Goal: Task Accomplishment & Management: Use online tool/utility

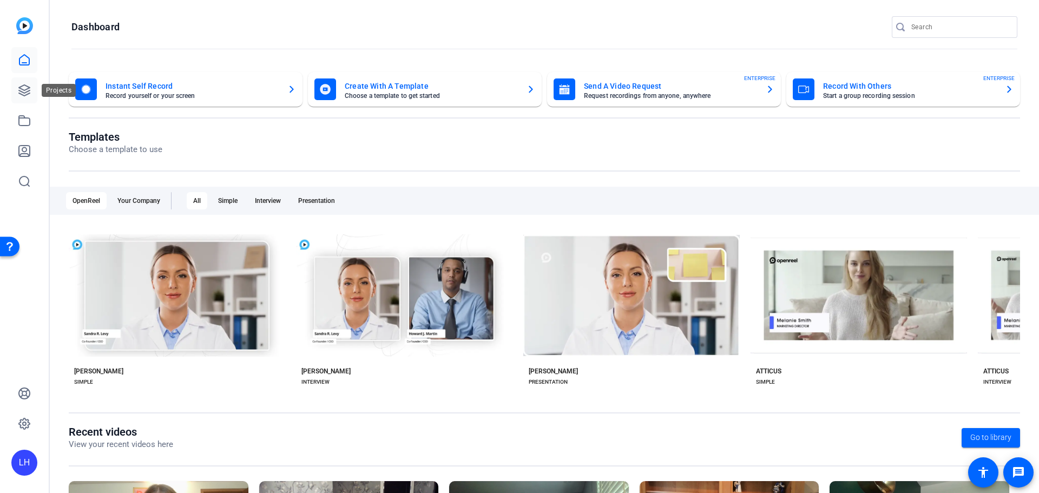
click at [27, 94] on icon at bounding box center [24, 90] width 13 height 13
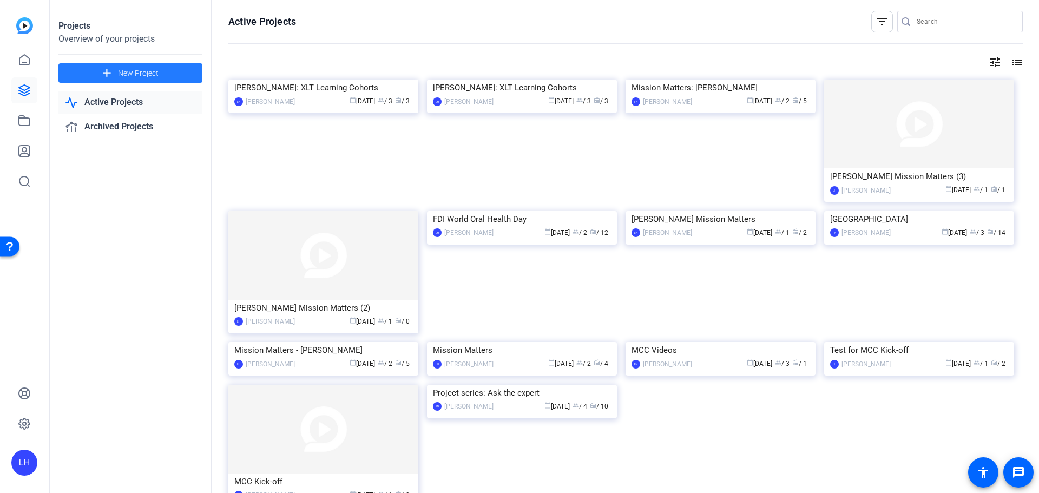
click at [127, 71] on span "New Project" at bounding box center [138, 73] width 41 height 11
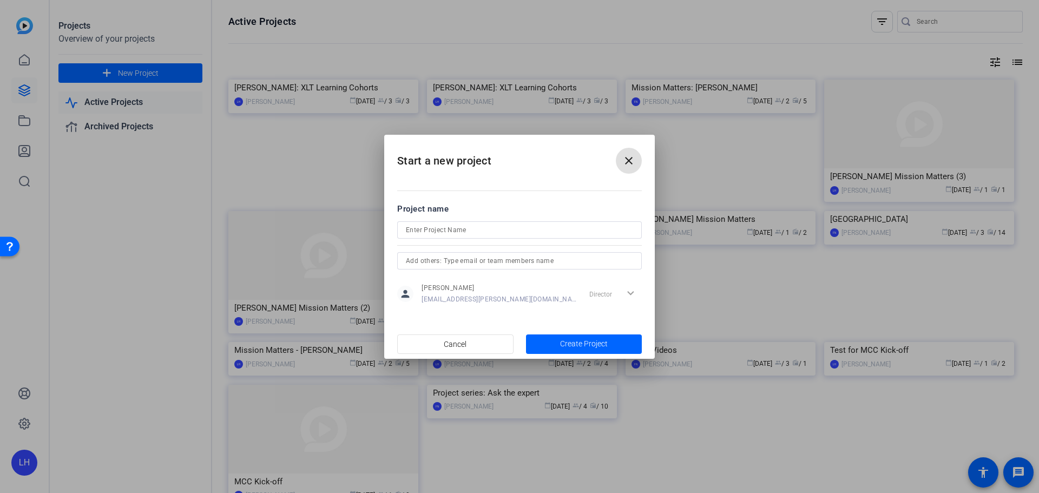
click at [418, 230] on input at bounding box center [519, 229] width 227 height 13
type input "Brent: All-employee survey/Diversity and inclusion"
click at [576, 339] on span "Create Project" at bounding box center [584, 343] width 48 height 11
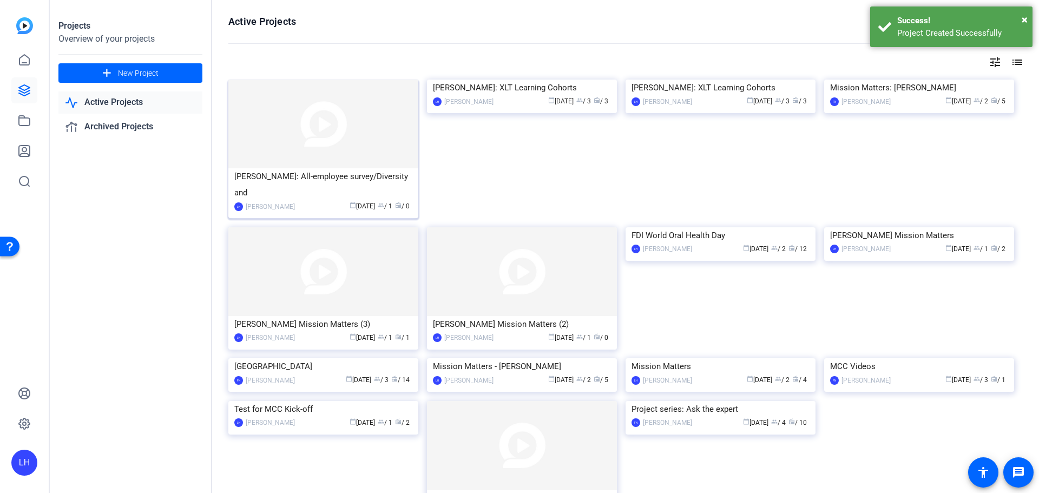
click at [317, 177] on div "Brent: All-employee survey/Diversity and" at bounding box center [323, 184] width 178 height 32
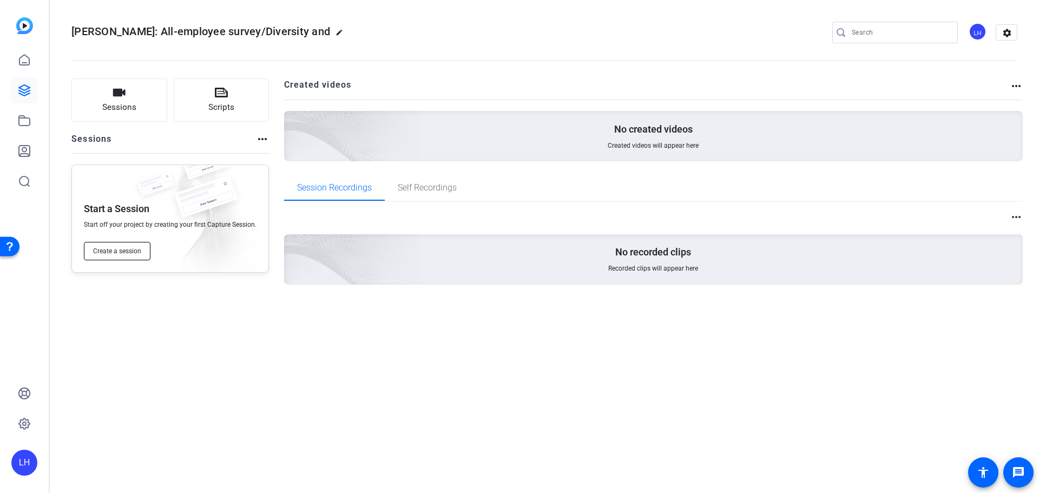
click at [125, 246] on button "Create a session" at bounding box center [117, 251] width 67 height 18
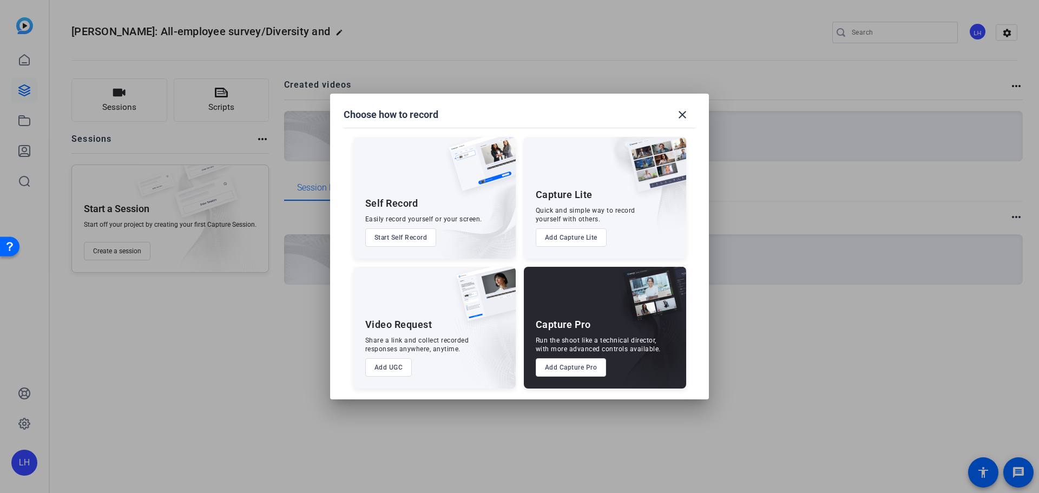
click at [578, 367] on button "Add Capture Pro" at bounding box center [571, 367] width 71 height 18
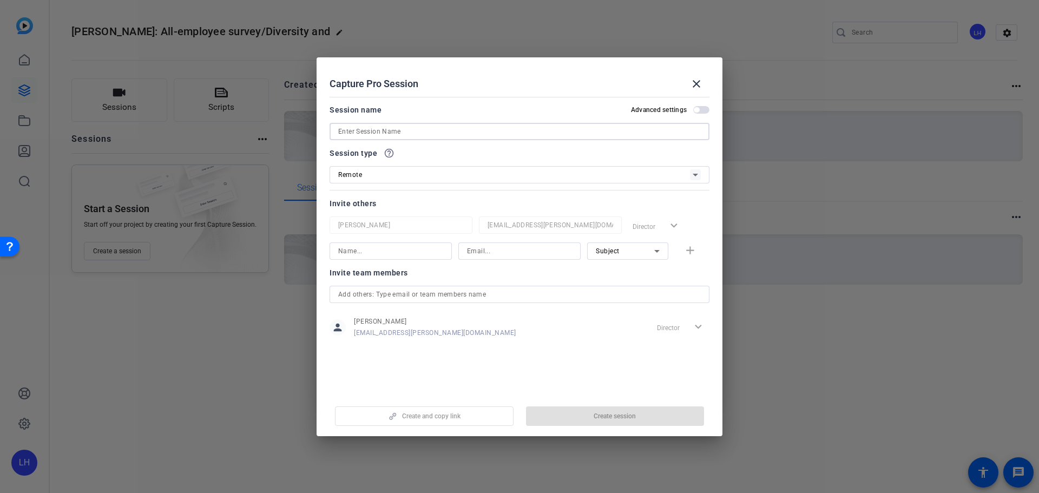
click at [426, 129] on input at bounding box center [519, 131] width 363 height 13
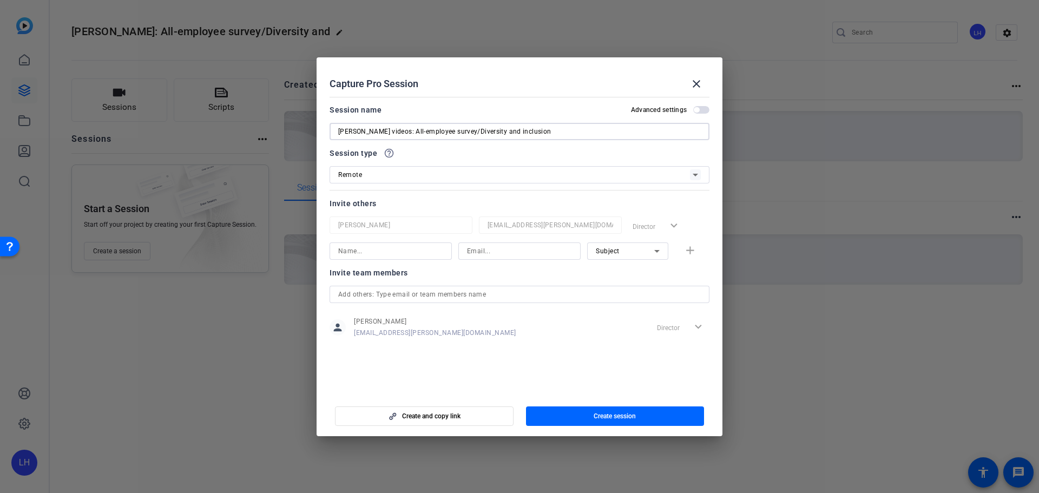
type input "Brent videos: All-employee survey/Diversity and inclusion"
click at [382, 244] on div at bounding box center [390, 250] width 105 height 17
type input "Brent Boucher"
type input "bboucher@solventum.com"
click at [688, 252] on mat-icon "add" at bounding box center [690, 251] width 14 height 14
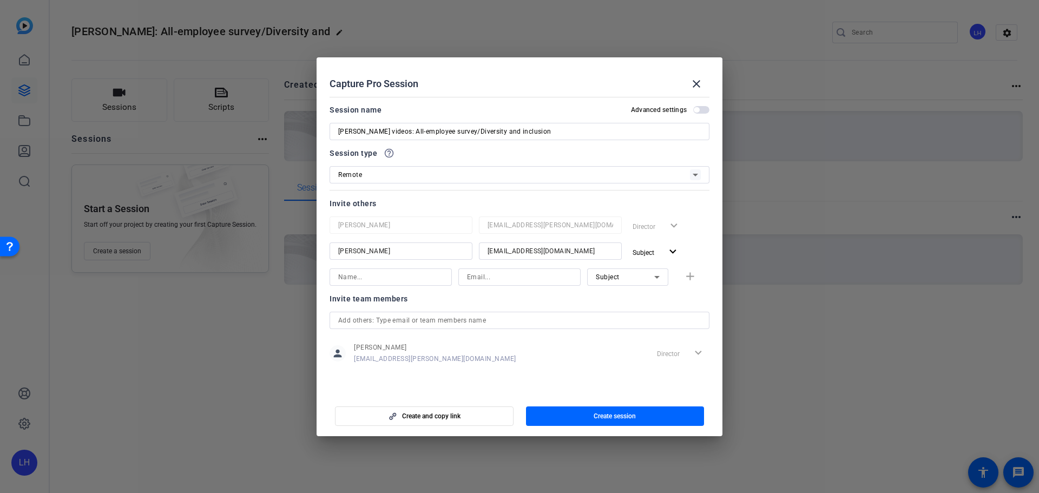
click at [365, 274] on input at bounding box center [390, 277] width 105 height 13
type input "Madison Fulin"
type input "mfulin@solventum.com"
click at [662, 281] on icon at bounding box center [656, 277] width 13 height 13
click at [634, 294] on mat-option "Collaborator" at bounding box center [627, 298] width 81 height 17
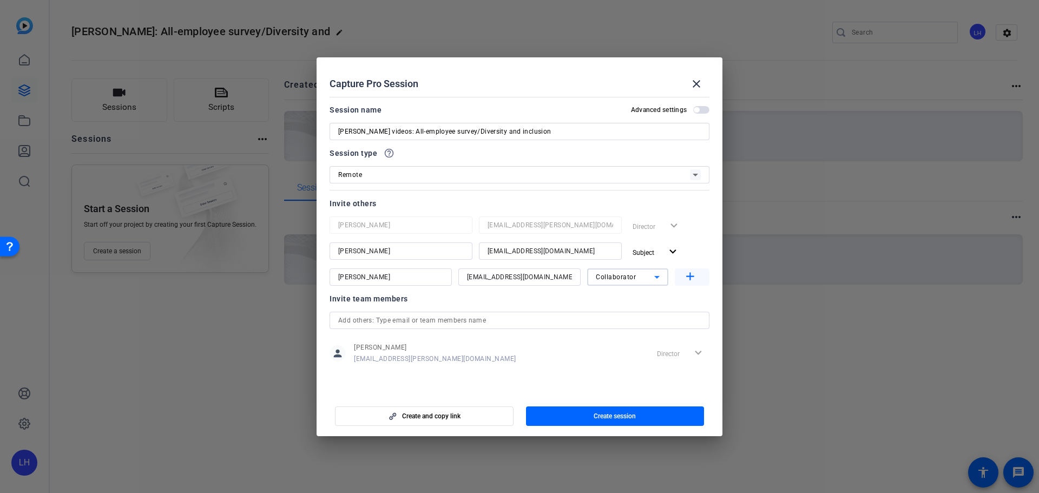
click at [689, 278] on mat-icon "add" at bounding box center [690, 277] width 14 height 14
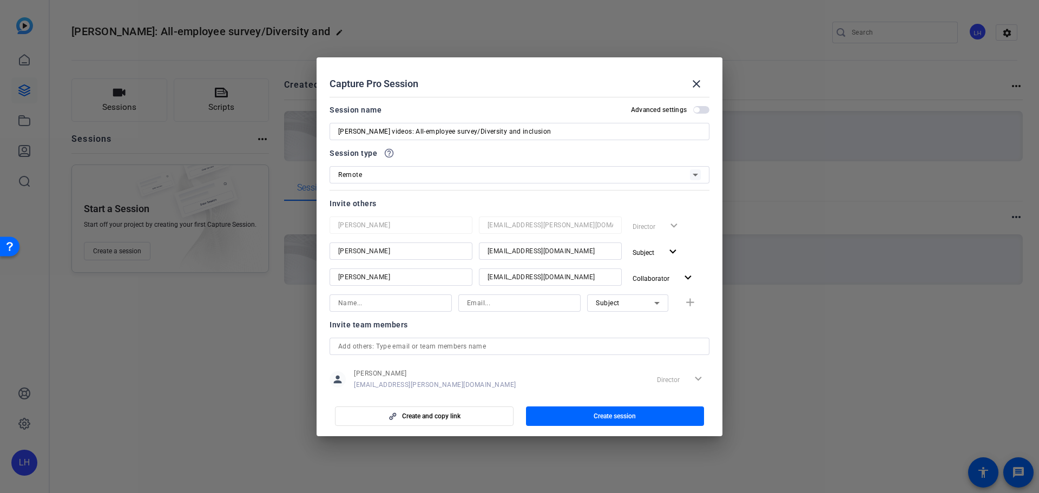
click at [380, 301] on input at bounding box center [390, 303] width 105 height 13
type input "Tanya Tafficano"
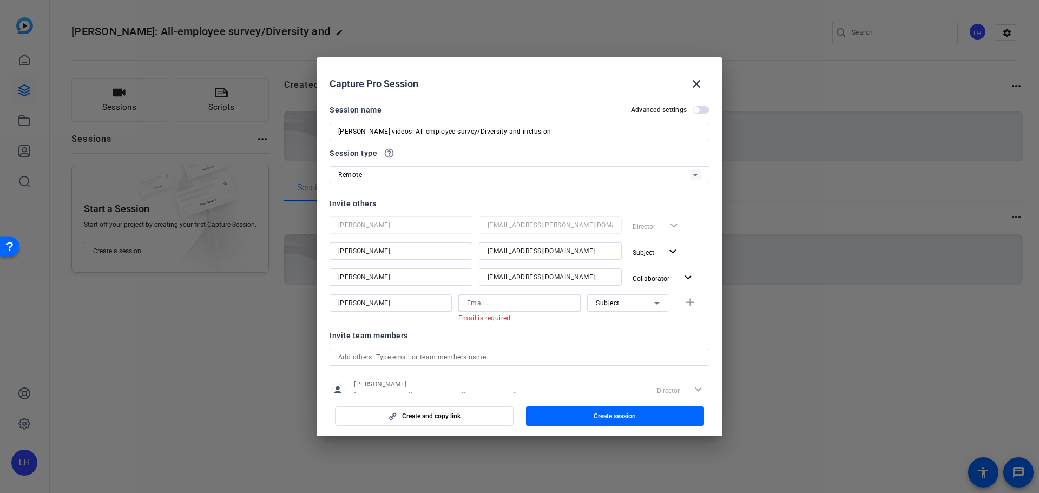
paste input "tjtrafficano@solventum.com"
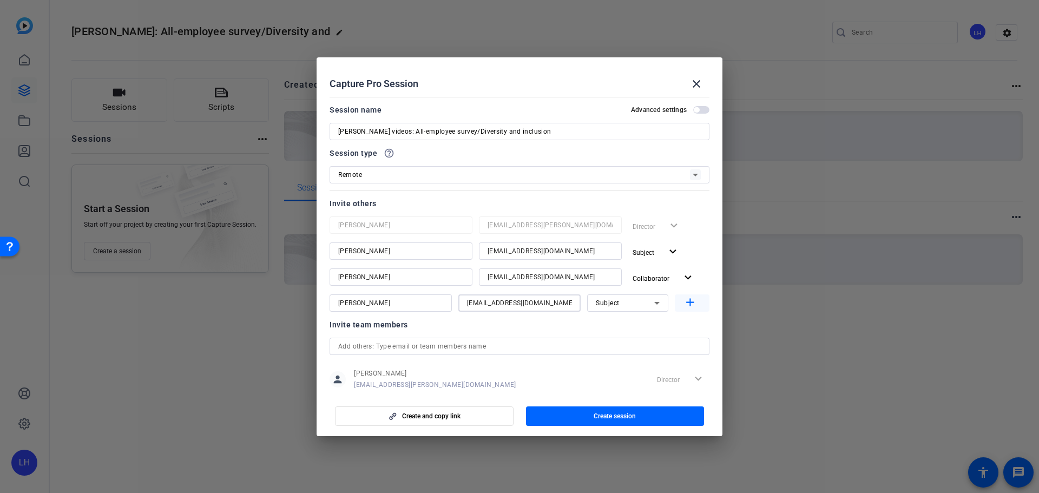
type input "tjtrafficano@solventum.com"
click at [683, 303] on mat-icon "add" at bounding box center [690, 303] width 14 height 14
click at [398, 325] on input at bounding box center [390, 329] width 105 height 13
type input "Kelli Christman"
type input "kchristman@solventum.com"
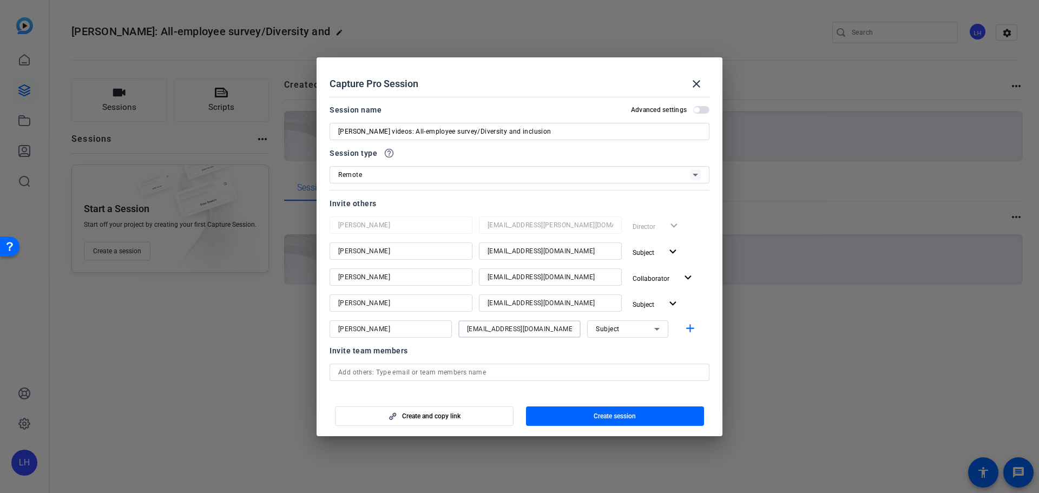
click at [656, 326] on icon at bounding box center [656, 329] width 13 height 13
click at [619, 354] on span "Collaborator" at bounding box center [610, 350] width 40 height 13
click at [669, 304] on mat-icon "expand_more" at bounding box center [673, 304] width 14 height 14
click at [661, 325] on span "Collaborator" at bounding box center [670, 326] width 40 height 8
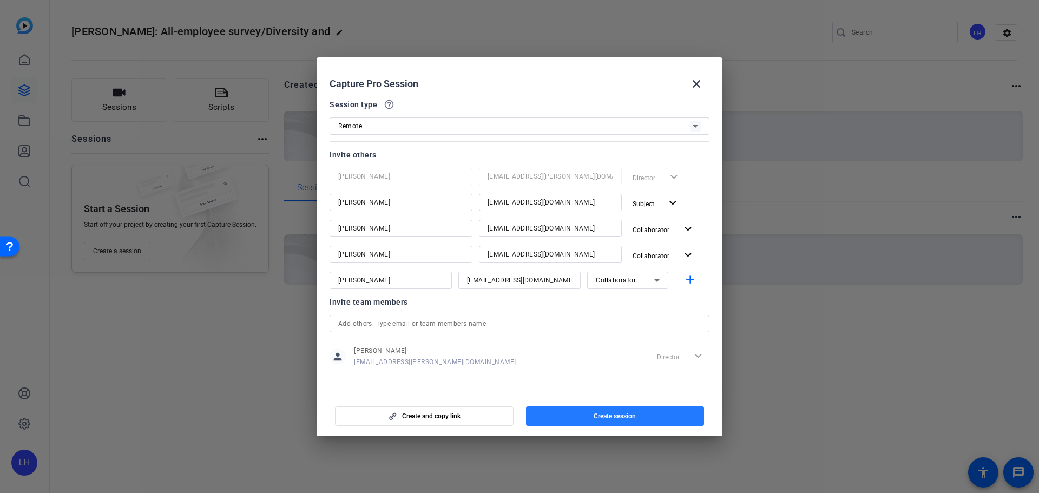
click at [624, 410] on span "button" at bounding box center [615, 416] width 179 height 26
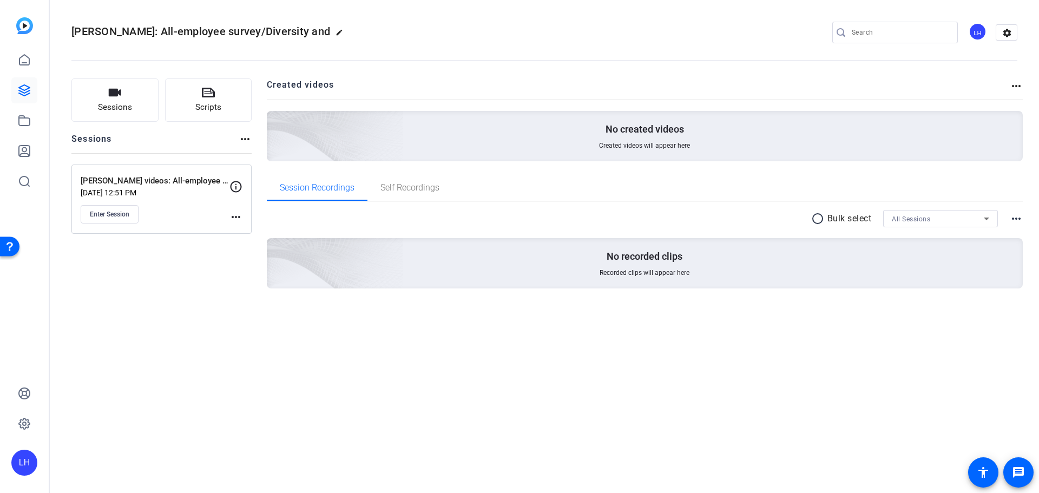
click at [233, 221] on mat-icon "more_horiz" at bounding box center [235, 217] width 13 height 13
click at [206, 280] on div at bounding box center [519, 246] width 1039 height 493
click at [248, 138] on mat-icon "more_horiz" at bounding box center [245, 139] width 13 height 13
click at [248, 138] on div at bounding box center [519, 246] width 1039 height 493
click at [1020, 84] on mat-icon "more_horiz" at bounding box center [1016, 86] width 13 height 13
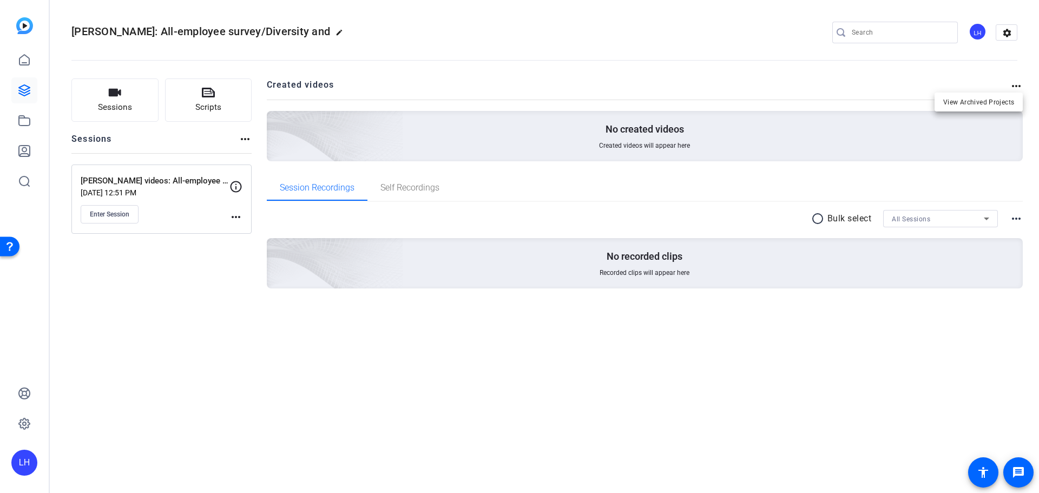
click at [1020, 84] on div at bounding box center [519, 246] width 1039 height 493
click at [571, 305] on div "radio_button_unchecked Bulk select All Sessions more_horiz No recorded clips Re…" at bounding box center [645, 262] width 757 height 121
click at [685, 433] on div "Brent: All-employee survey/Diversity and edit LH settings Sessions Scripts Sess…" at bounding box center [544, 246] width 989 height 493
click at [97, 211] on span "Enter Session" at bounding box center [110, 214] width 40 height 9
click at [231, 218] on mat-icon "more_horiz" at bounding box center [235, 217] width 13 height 13
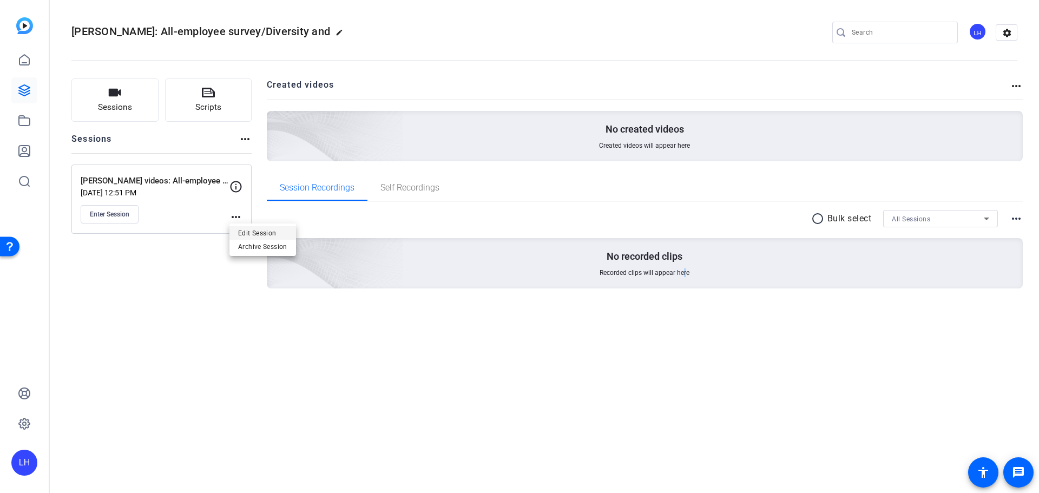
click at [244, 230] on span "Edit Session" at bounding box center [262, 232] width 49 height 13
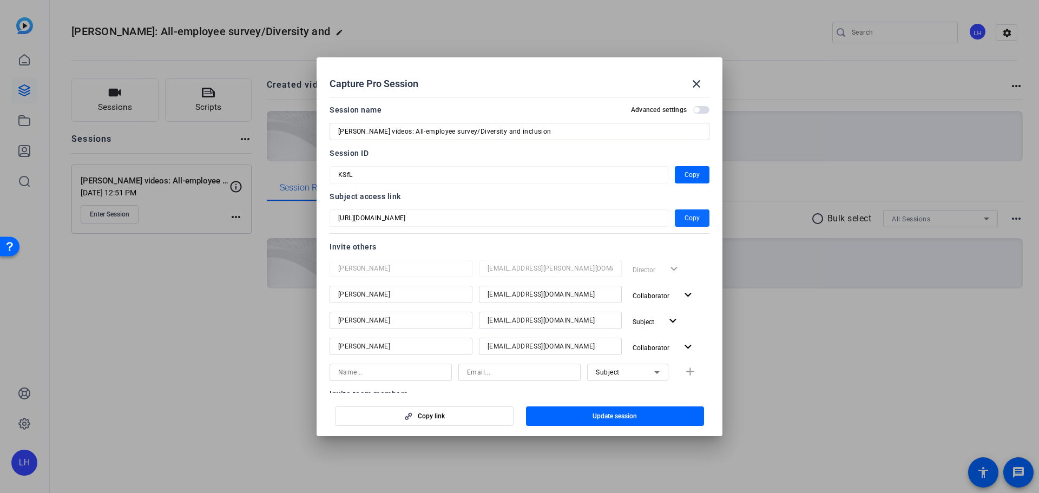
click at [687, 220] on span "Copy" at bounding box center [692, 218] width 15 height 13
copy span "r"
click at [689, 175] on span "Copy" at bounding box center [692, 174] width 15 height 13
copy span "r"
click at [700, 80] on mat-icon "close" at bounding box center [696, 83] width 13 height 13
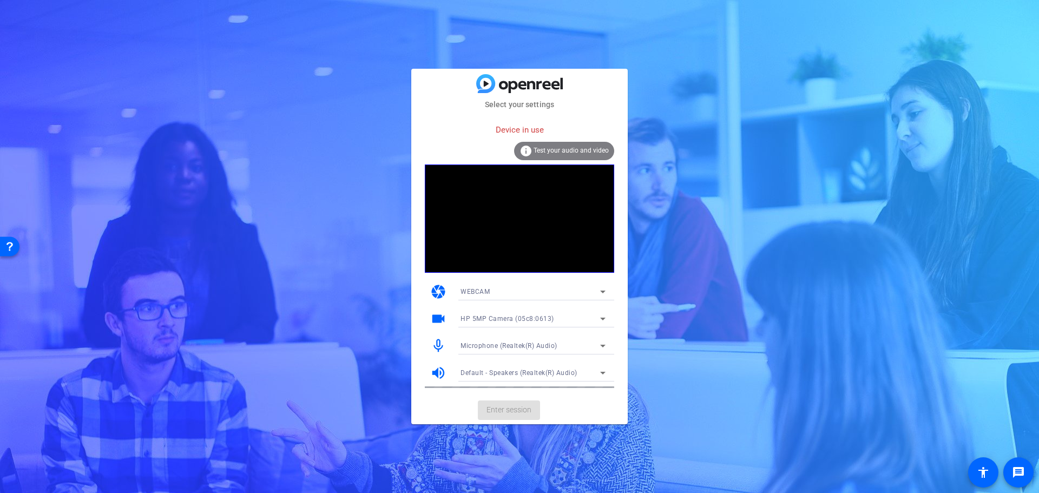
click at [524, 415] on mat-card-actions "Enter session" at bounding box center [519, 410] width 216 height 28
click at [603, 287] on icon at bounding box center [602, 291] width 13 height 13
click at [603, 287] on div at bounding box center [519, 246] width 1039 height 493
click at [579, 145] on div "info Test your audio and video" at bounding box center [564, 151] width 100 height 18
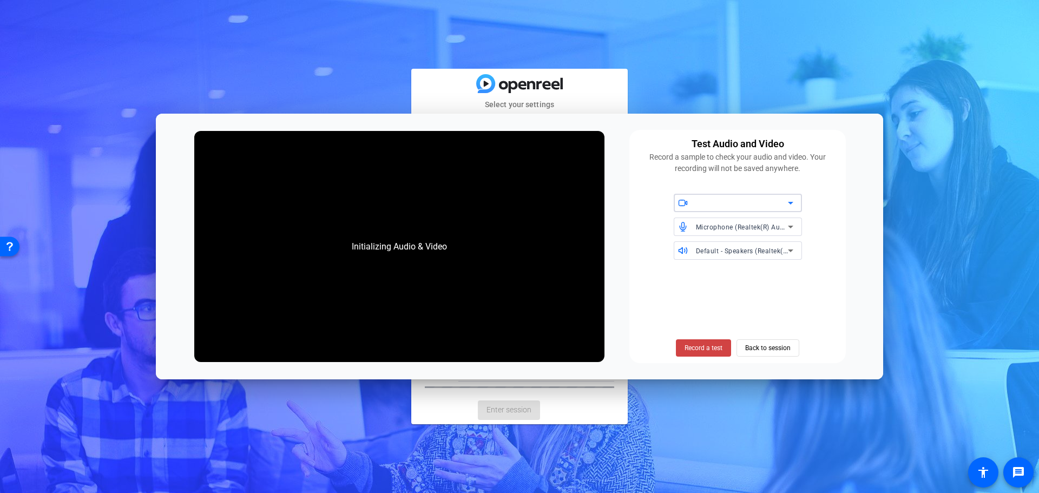
click at [787, 203] on icon at bounding box center [790, 202] width 13 height 13
click at [760, 223] on span "HP 5MP Camera (05c8:0613)" at bounding box center [727, 225] width 91 height 13
click at [778, 357] on span "Back to session" at bounding box center [767, 348] width 45 height 21
